Goal: Task Accomplishment & Management: Manage account settings

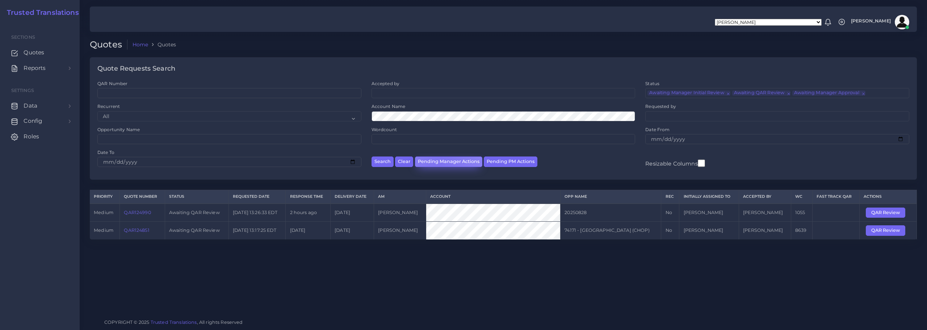
click at [440, 164] on button "Pending Manager Actions" at bounding box center [448, 161] width 67 height 10
select select "awaiting_manager_initial_review"
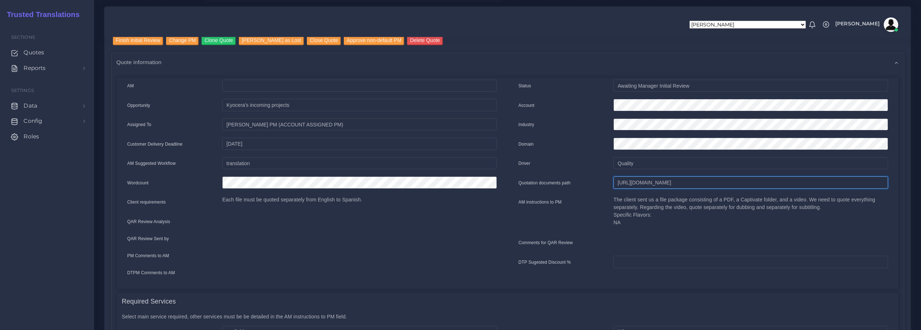
scroll to position [0, 240]
drag, startPoint x: 616, startPoint y: 181, endPoint x: 926, endPoint y: 178, distance: 309.9
click at [921, 178] on html "Aldana Resuche Alejandro Zuluaga Ana Romero Ana Whitby PM Anabella Garcia Anais…" at bounding box center [460, 93] width 921 height 330
click at [149, 41] on input "Finish Initial Review" at bounding box center [138, 40] width 51 height 10
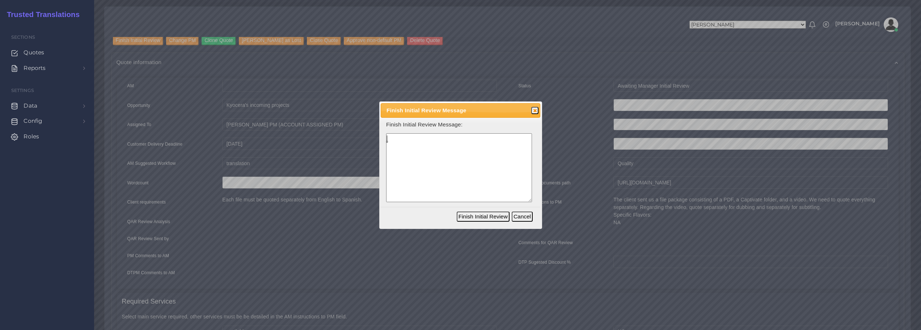
click at [414, 157] on textarea at bounding box center [459, 167] width 146 height 69
type textarea "i"
type textarea "I release the quote for the post-production team to start working on the analys…"
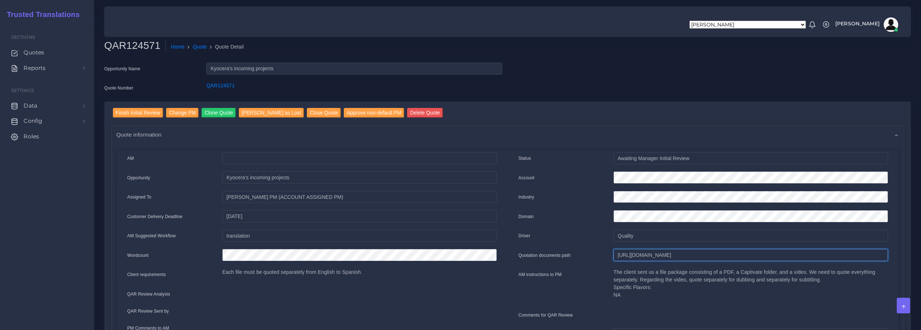
scroll to position [0, 240]
drag, startPoint x: 619, startPoint y: 255, endPoint x: 926, endPoint y: 255, distance: 307.3
click at [921, 255] on html "[PERSON_NAME] [PERSON_NAME] [PERSON_NAME] [PERSON_NAME] PM [PERSON_NAME] [PERSO…" at bounding box center [460, 165] width 921 height 330
click at [140, 113] on input "Finish Initial Review" at bounding box center [138, 113] width 51 height 10
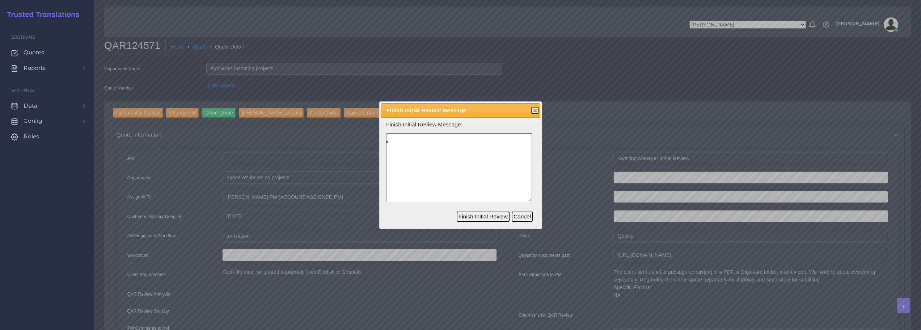
click at [477, 177] on textarea at bounding box center [459, 167] width 146 height 69
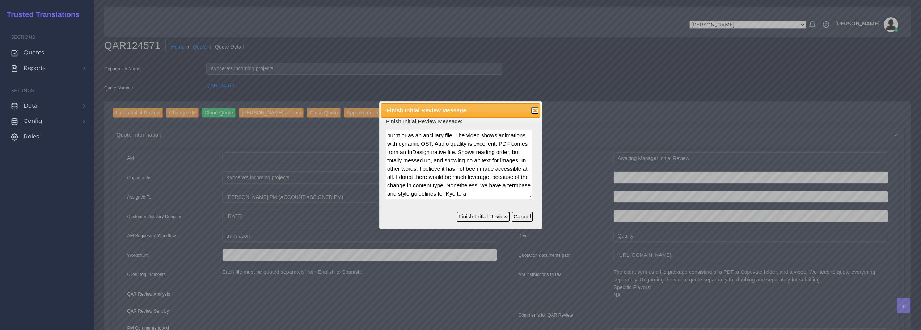
scroll to position [82, 0]
type textarea "I release the quote for the post-production team to start analyzing the scope a…"
click at [477, 218] on button "Finish Initial Review" at bounding box center [483, 216] width 53 height 10
